Goal: Information Seeking & Learning: Find specific fact

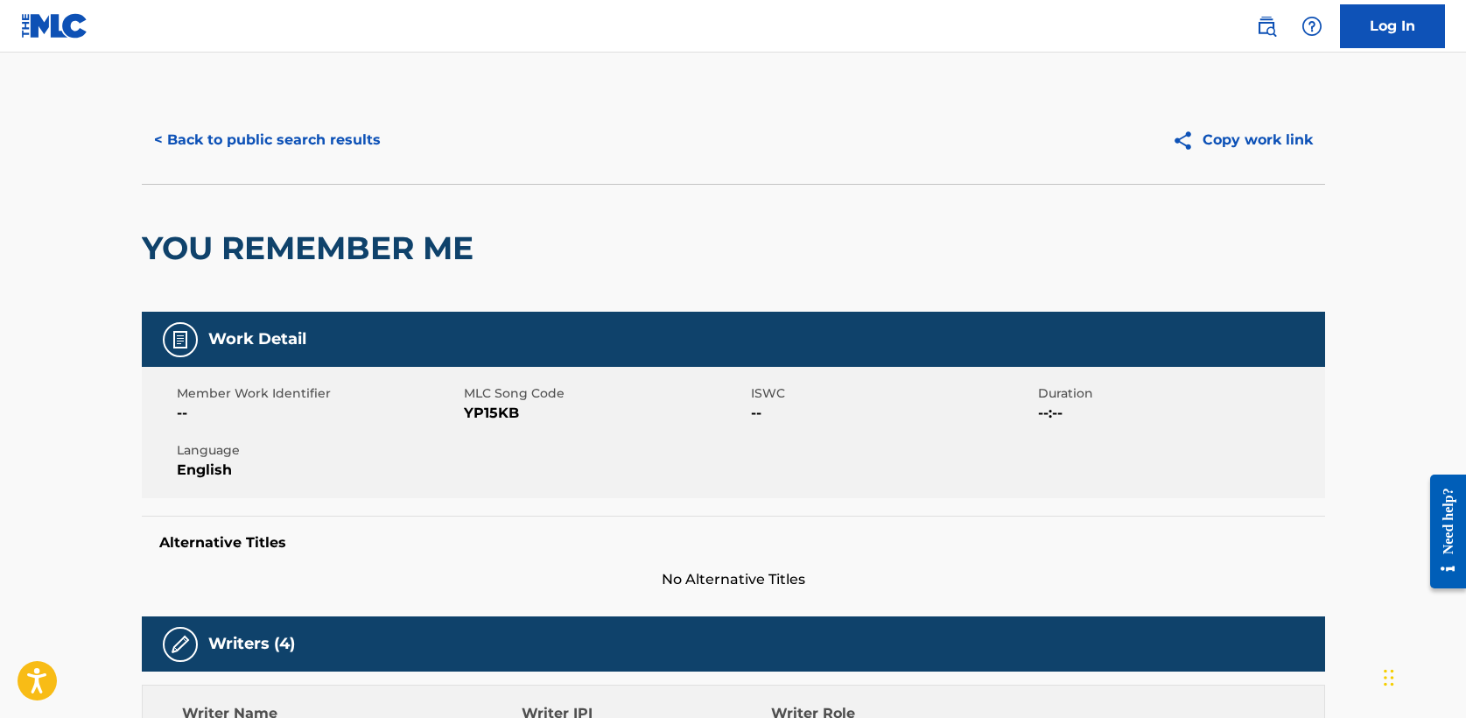
click at [221, 146] on button "< Back to public search results" at bounding box center [267, 140] width 251 height 44
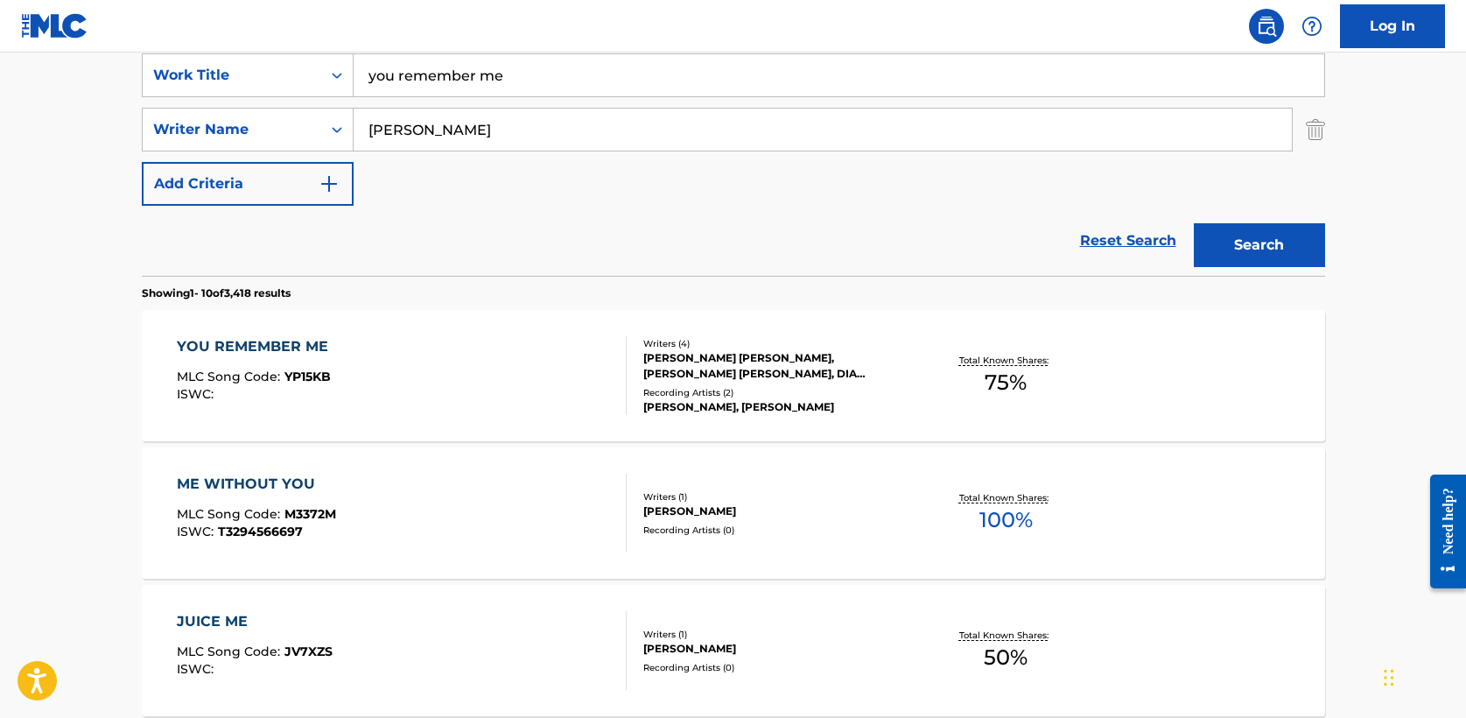
scroll to position [331, 0]
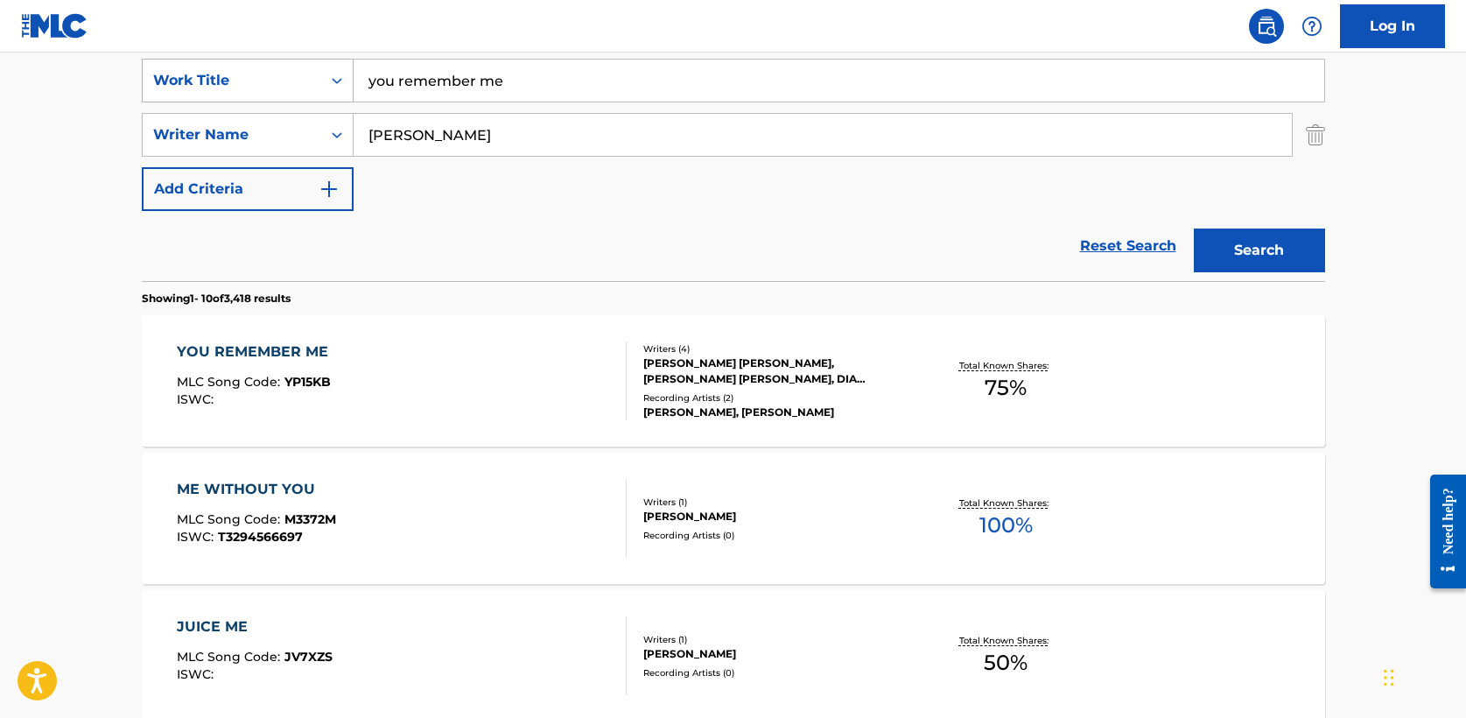
drag, startPoint x: 509, startPoint y: 90, endPoint x: 195, endPoint y: 79, distance: 314.4
click at [195, 79] on div "SearchWithCriteria5a2173f0-7a6b-48a5-aaeb-ae2f49c14e6e Work Title you remember …" at bounding box center [733, 81] width 1183 height 44
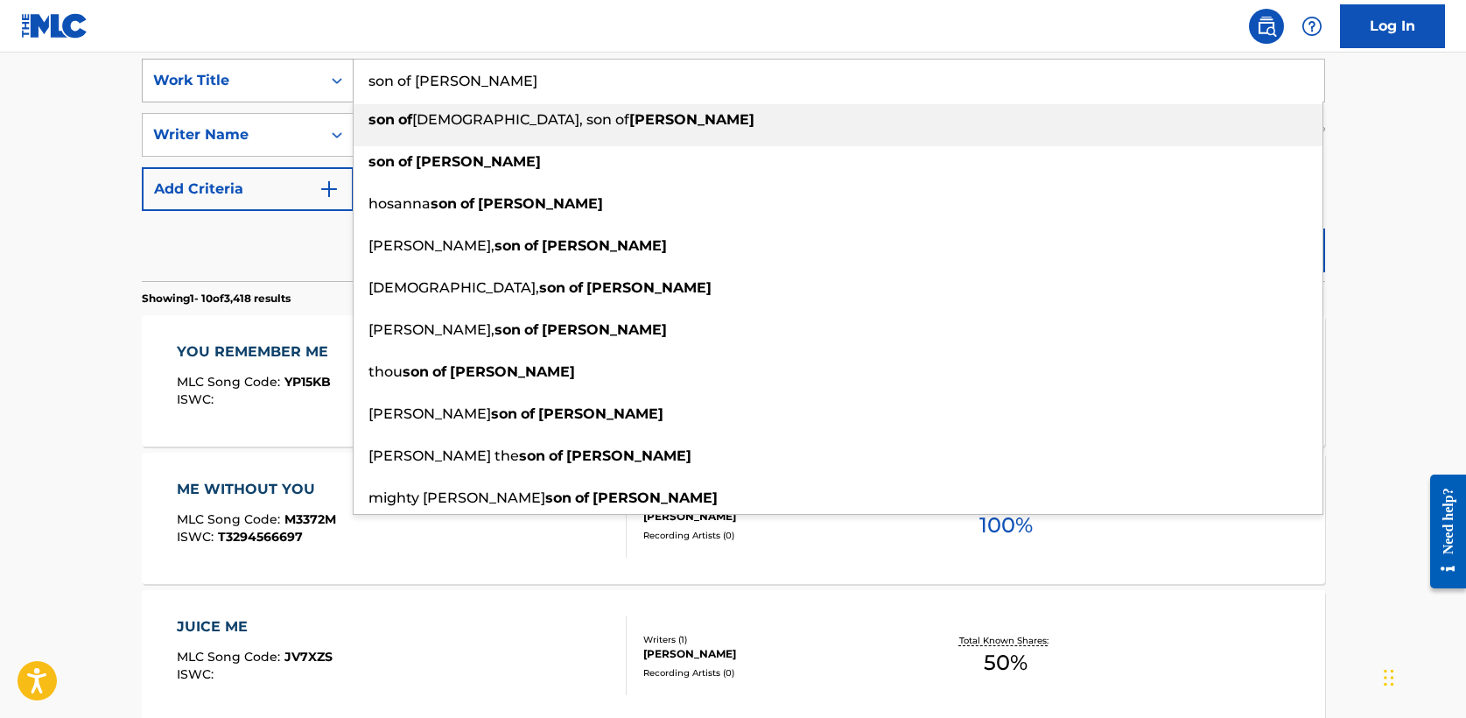
type input "son of [PERSON_NAME]"
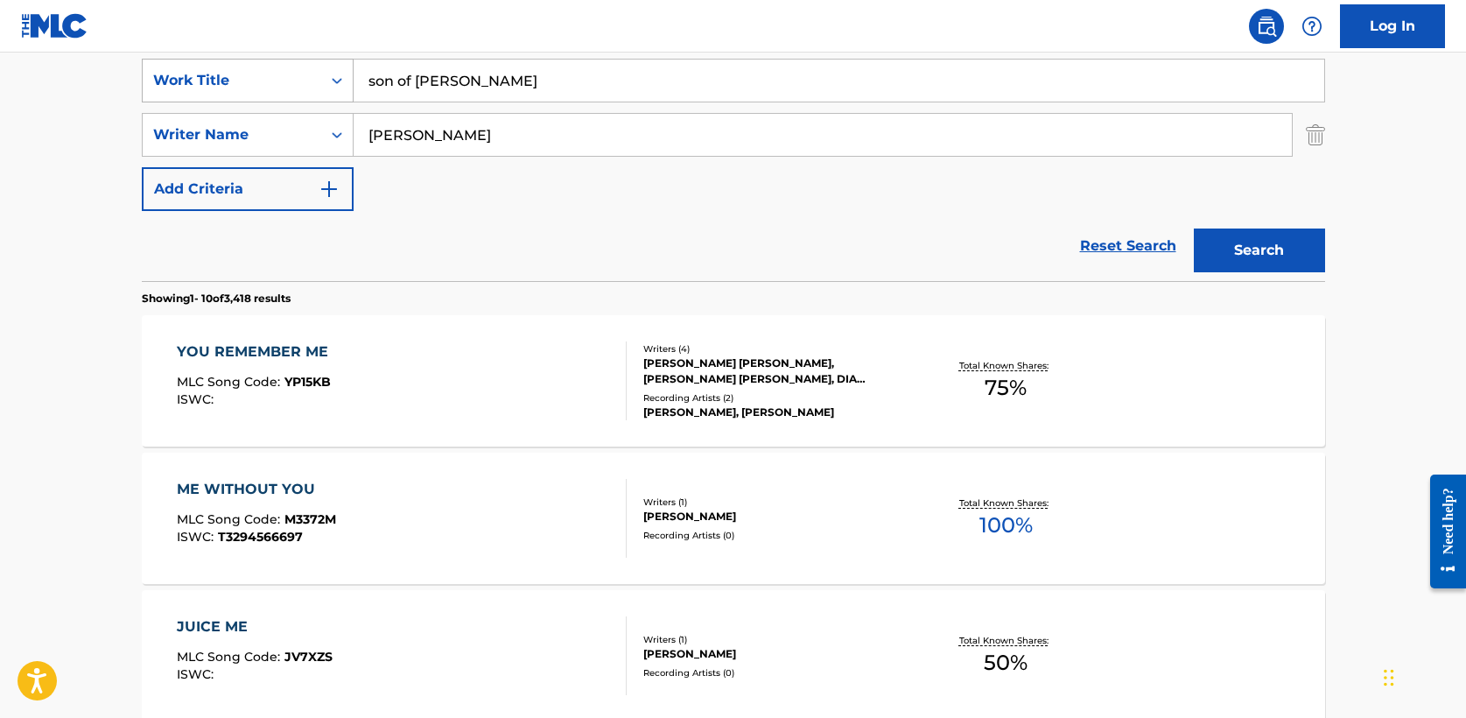
type input "[PERSON_NAME]"
click at [1194, 228] on button "Search" at bounding box center [1259, 250] width 131 height 44
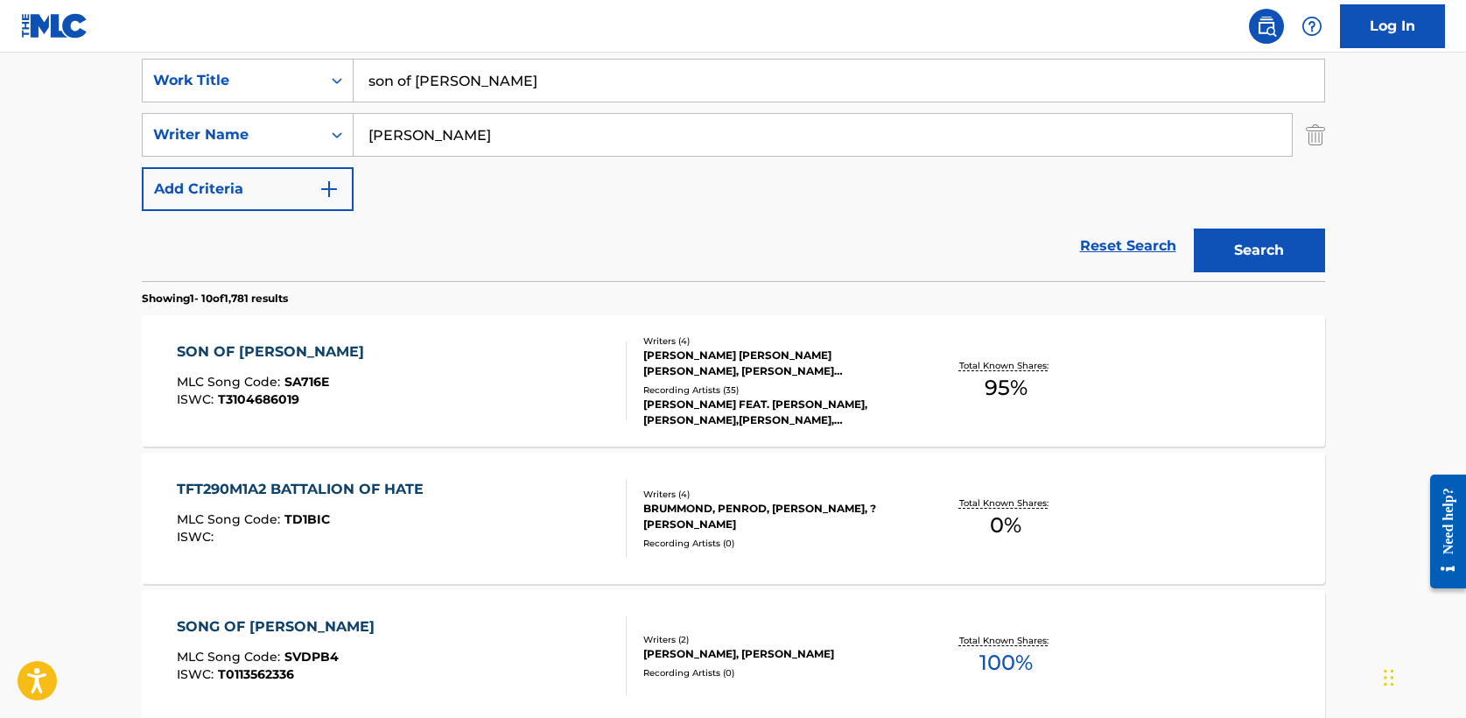
click at [256, 350] on div "SON OF [PERSON_NAME]" at bounding box center [275, 351] width 196 height 21
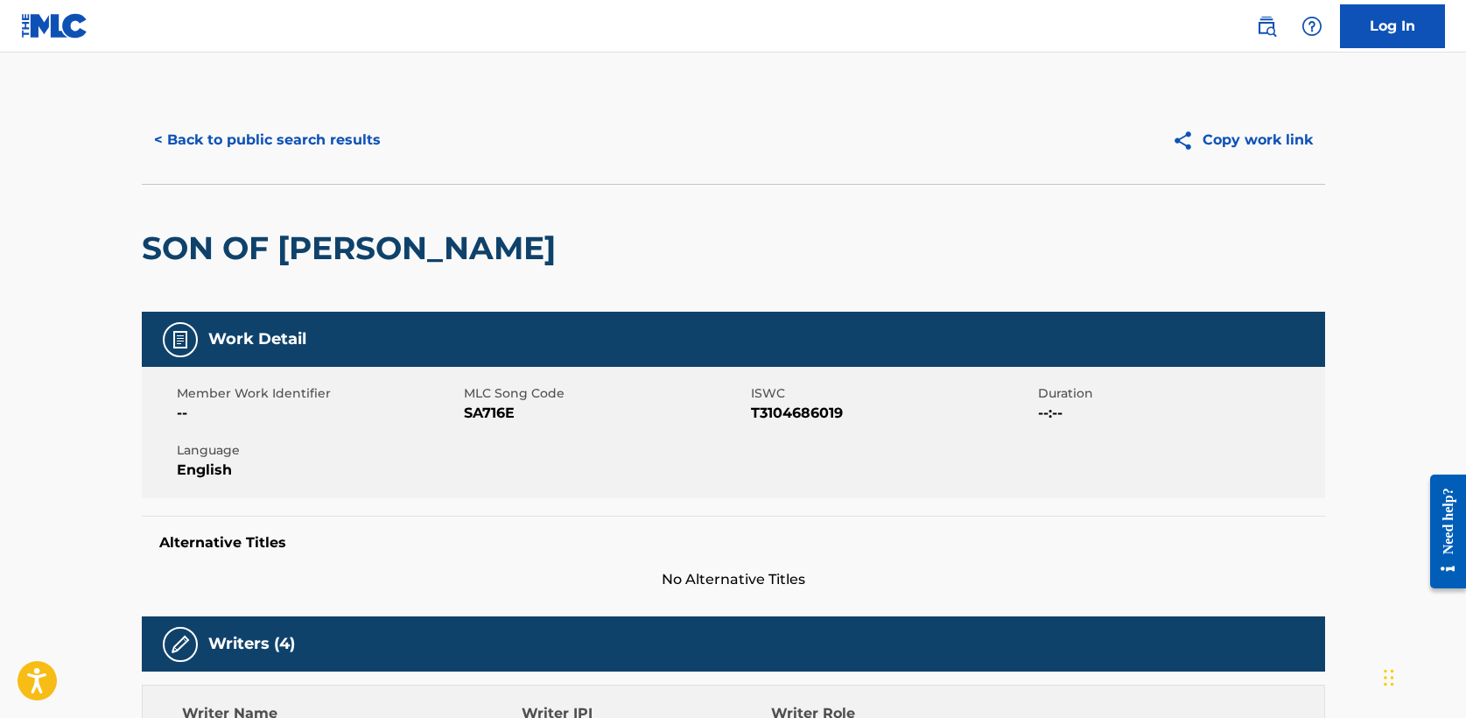
click at [254, 149] on button "< Back to public search results" at bounding box center [267, 140] width 251 height 44
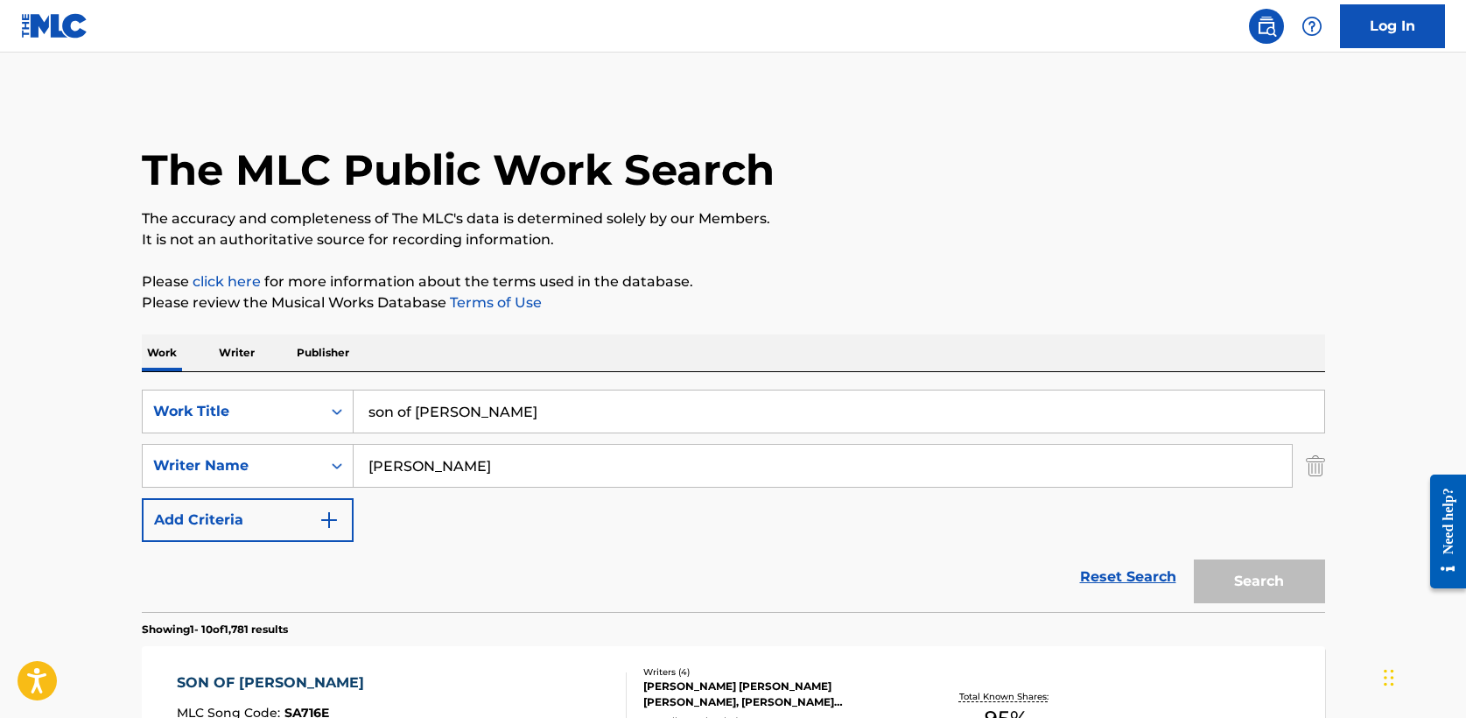
scroll to position [331, 0]
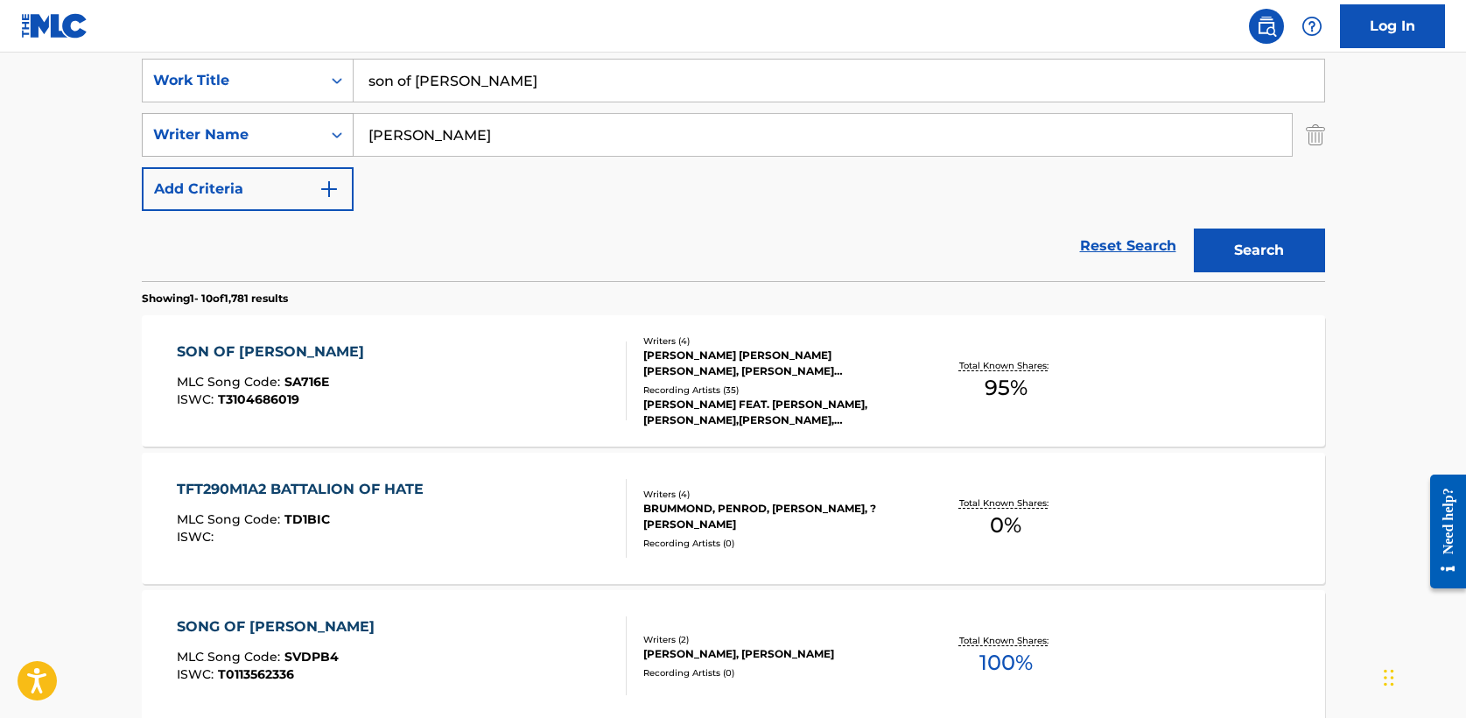
drag, startPoint x: 416, startPoint y: 132, endPoint x: 211, endPoint y: 123, distance: 205.0
click at [211, 123] on div "SearchWithCriteriae5fac2ee-40d2-43b8-ab10-bd0fa638ecd9 Writer Name [PERSON_NAME]" at bounding box center [733, 135] width 1183 height 44
type input "[PERSON_NAME]"
click at [1194, 228] on button "Search" at bounding box center [1259, 250] width 131 height 44
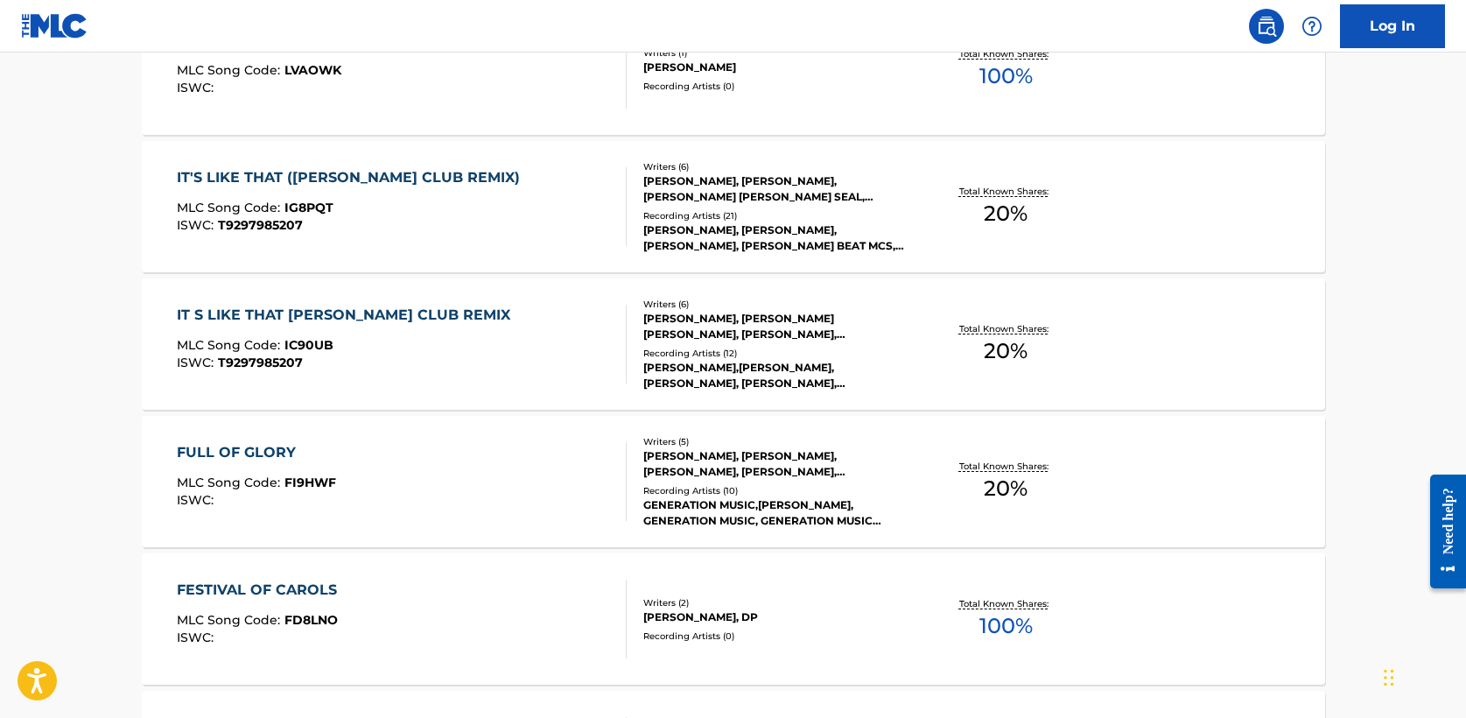
scroll to position [1064, 0]
